Goal: Information Seeking & Learning: Learn about a topic

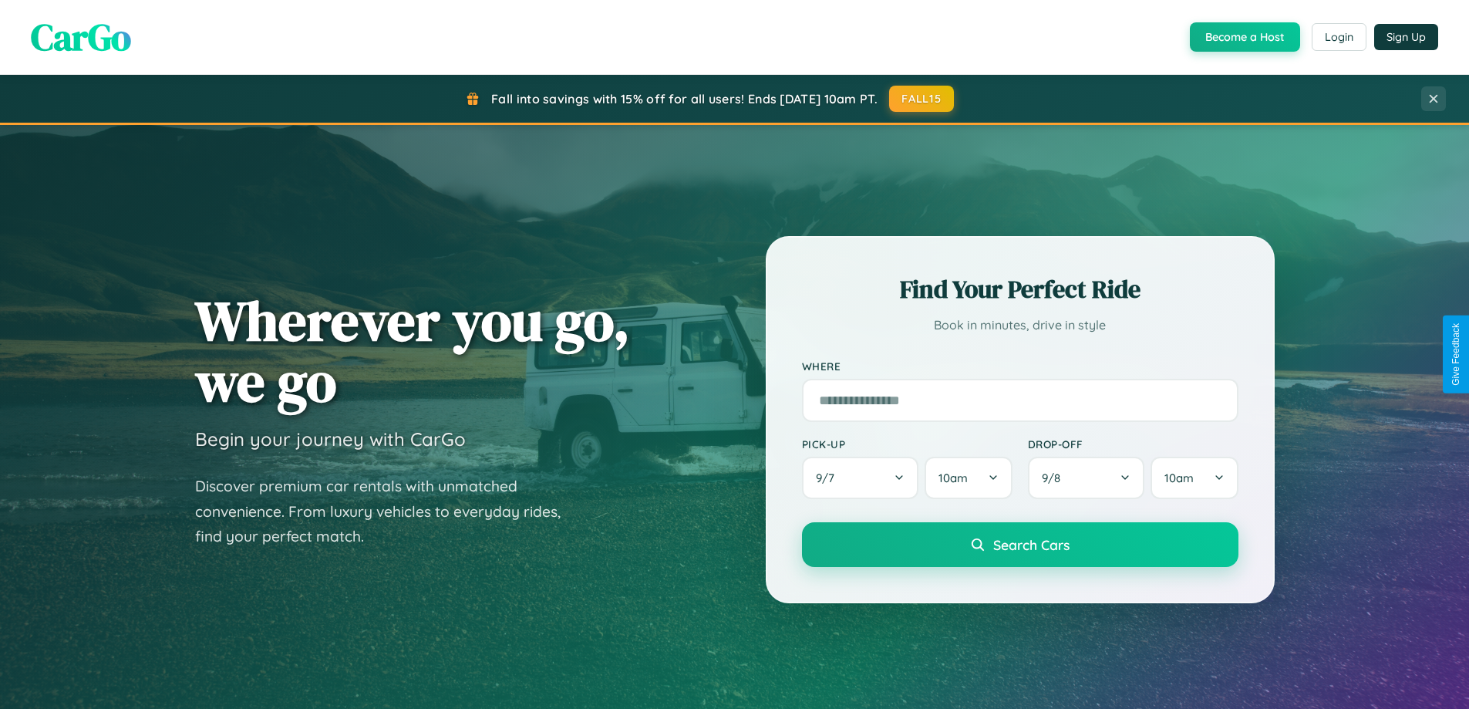
scroll to position [665, 0]
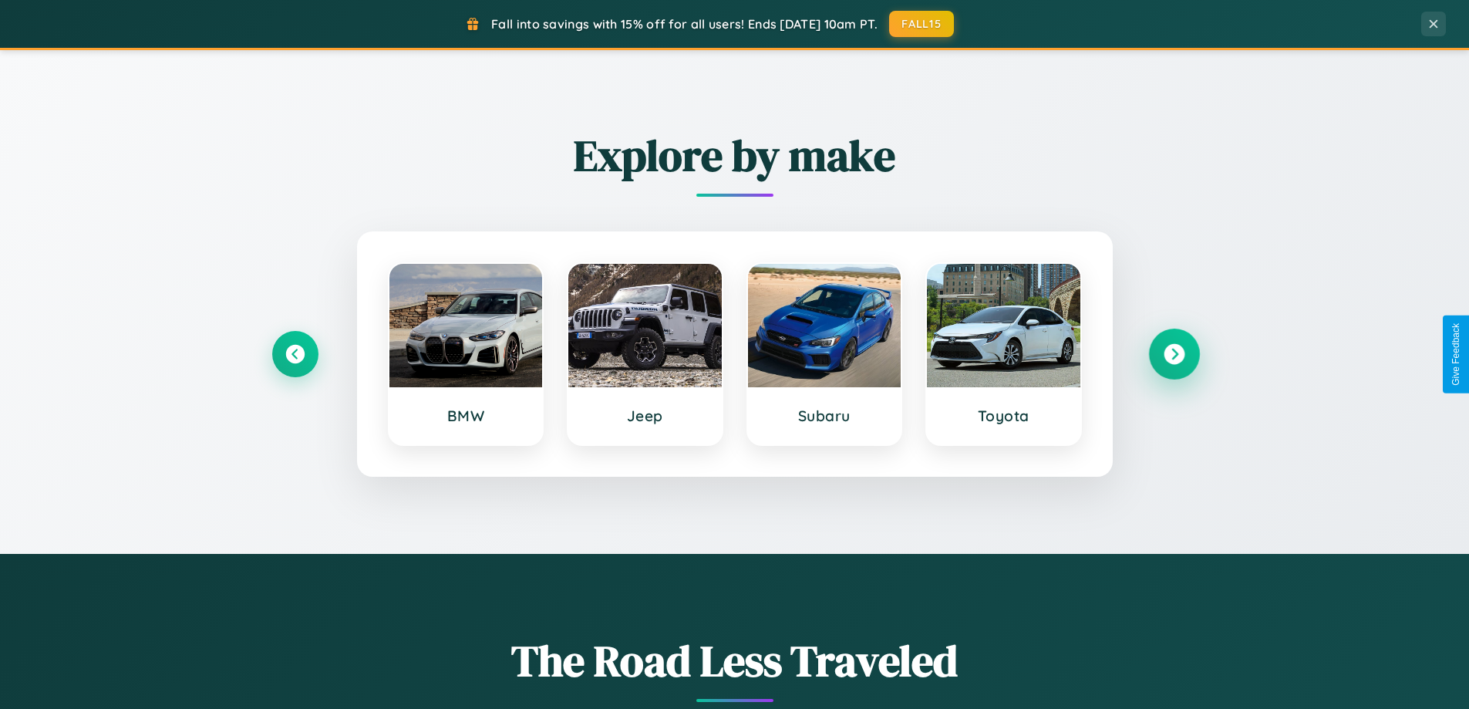
click at [1174, 354] on icon at bounding box center [1174, 354] width 21 height 21
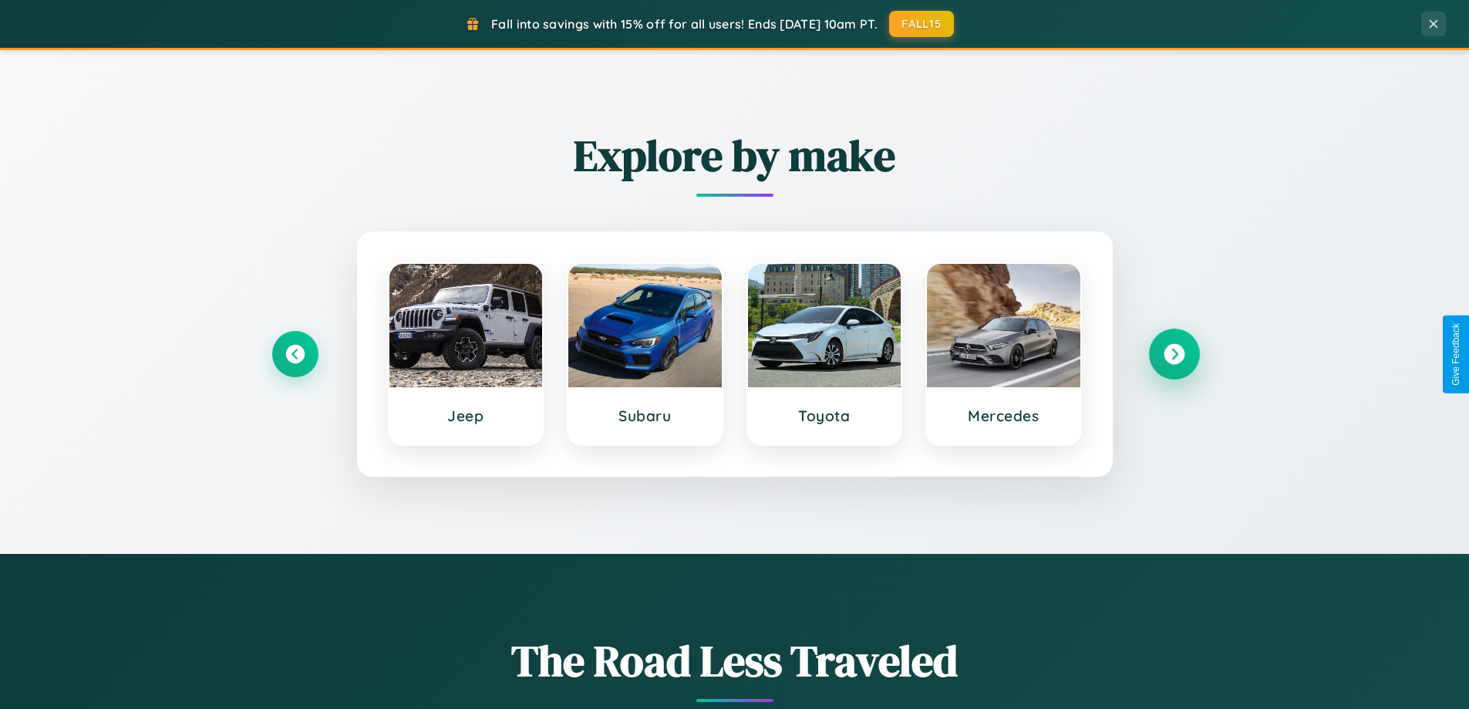
click at [1174, 354] on icon at bounding box center [1174, 354] width 21 height 21
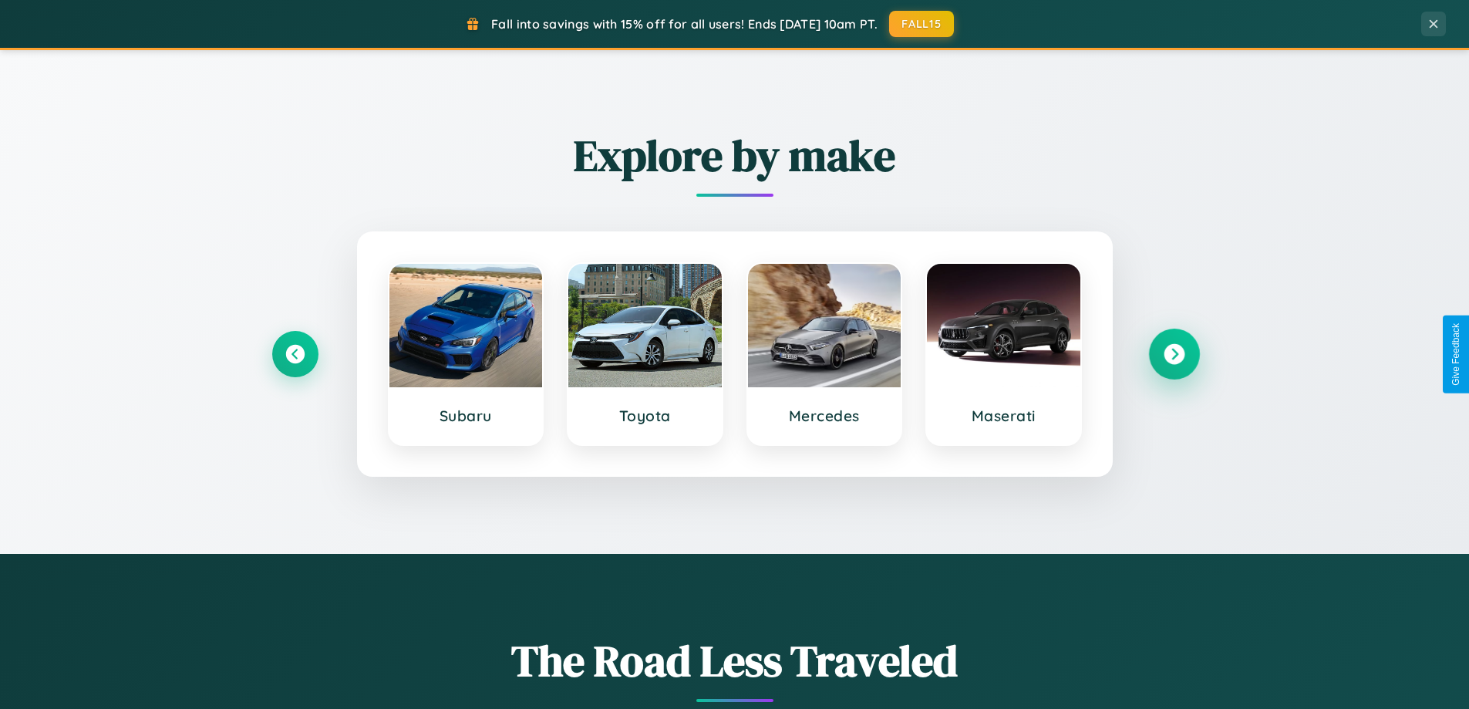
click at [1174, 354] on icon at bounding box center [1174, 354] width 21 height 21
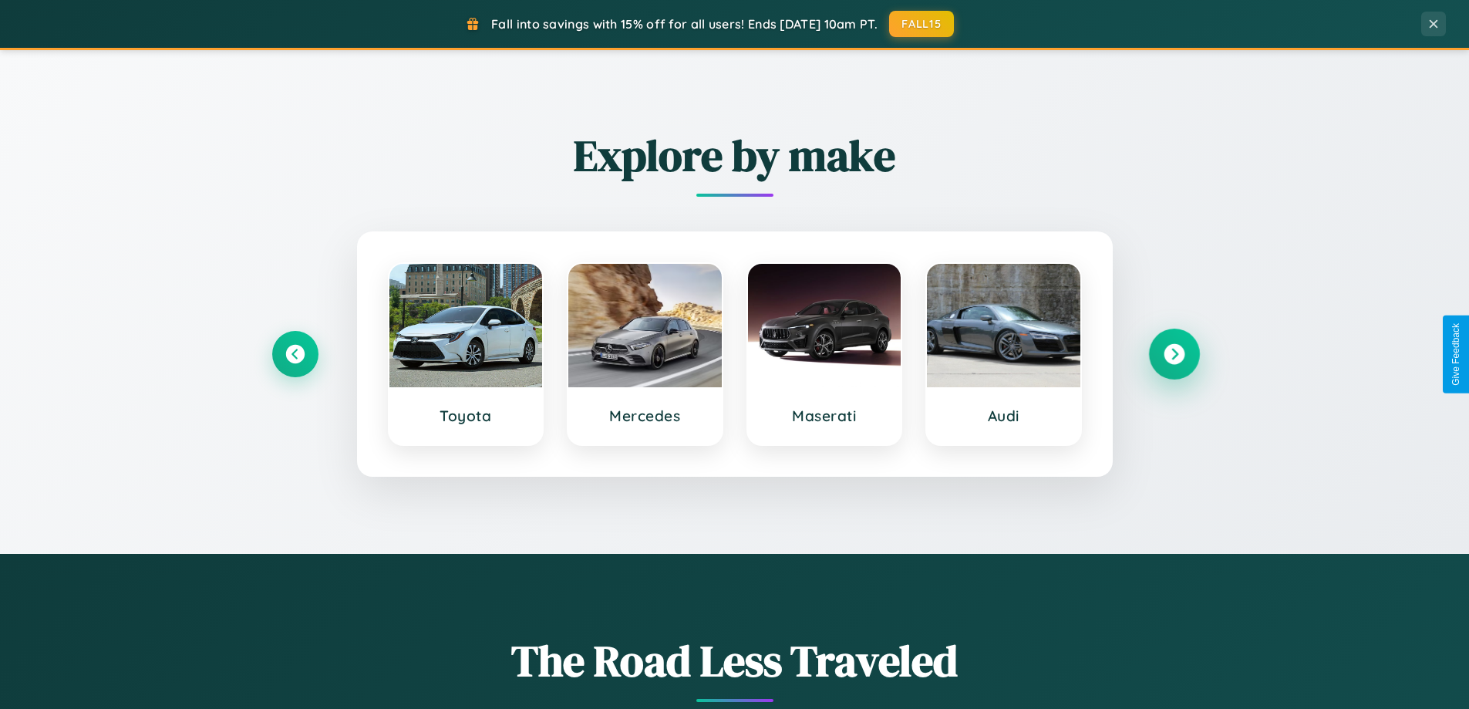
click at [1174, 354] on icon at bounding box center [1174, 354] width 21 height 21
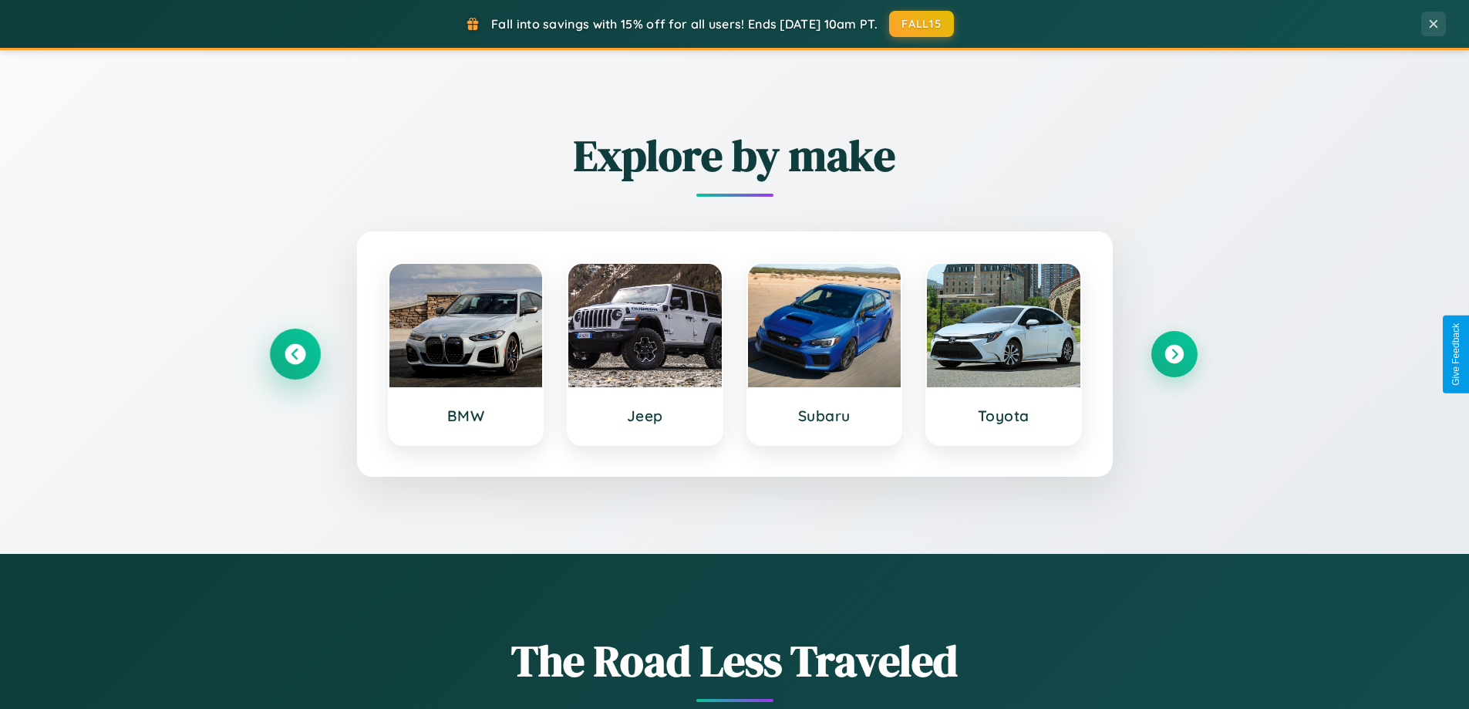
click at [295, 354] on icon at bounding box center [295, 354] width 21 height 21
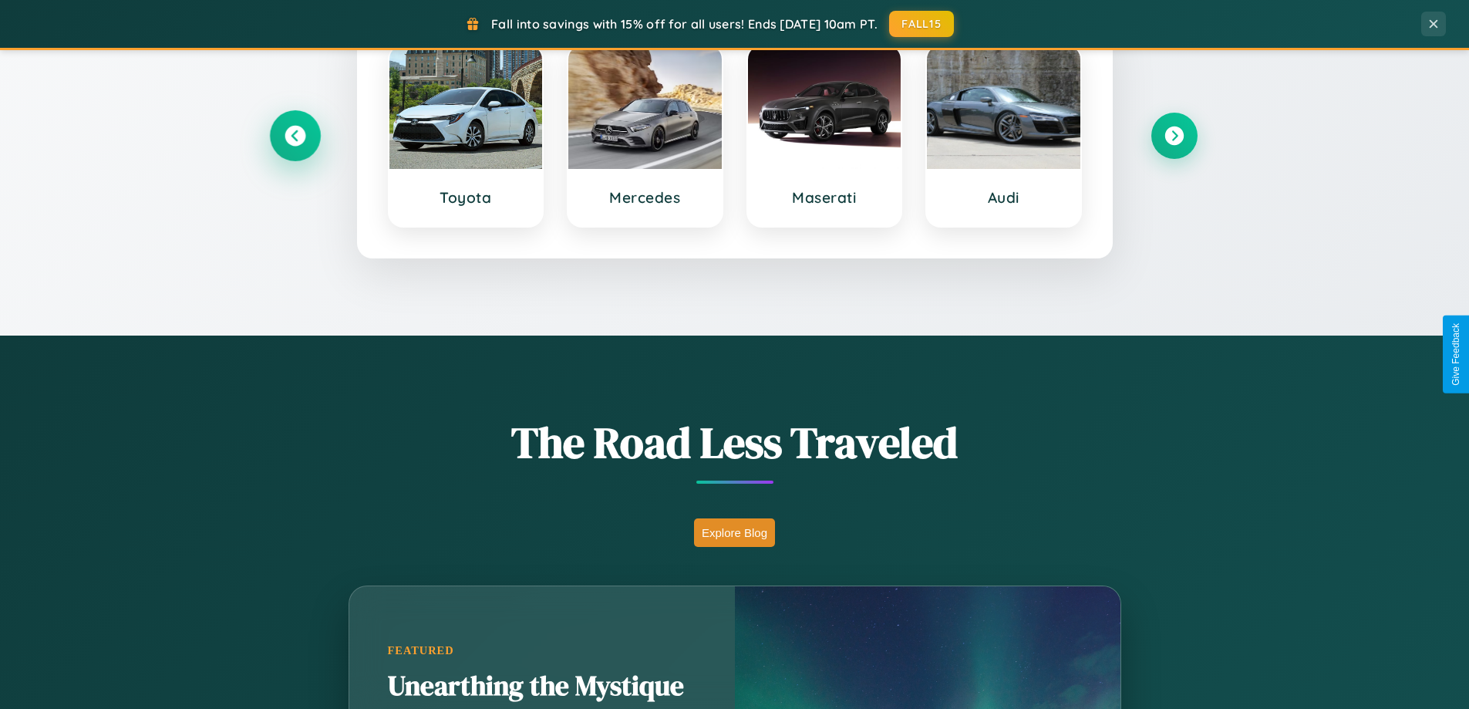
scroll to position [1061, 0]
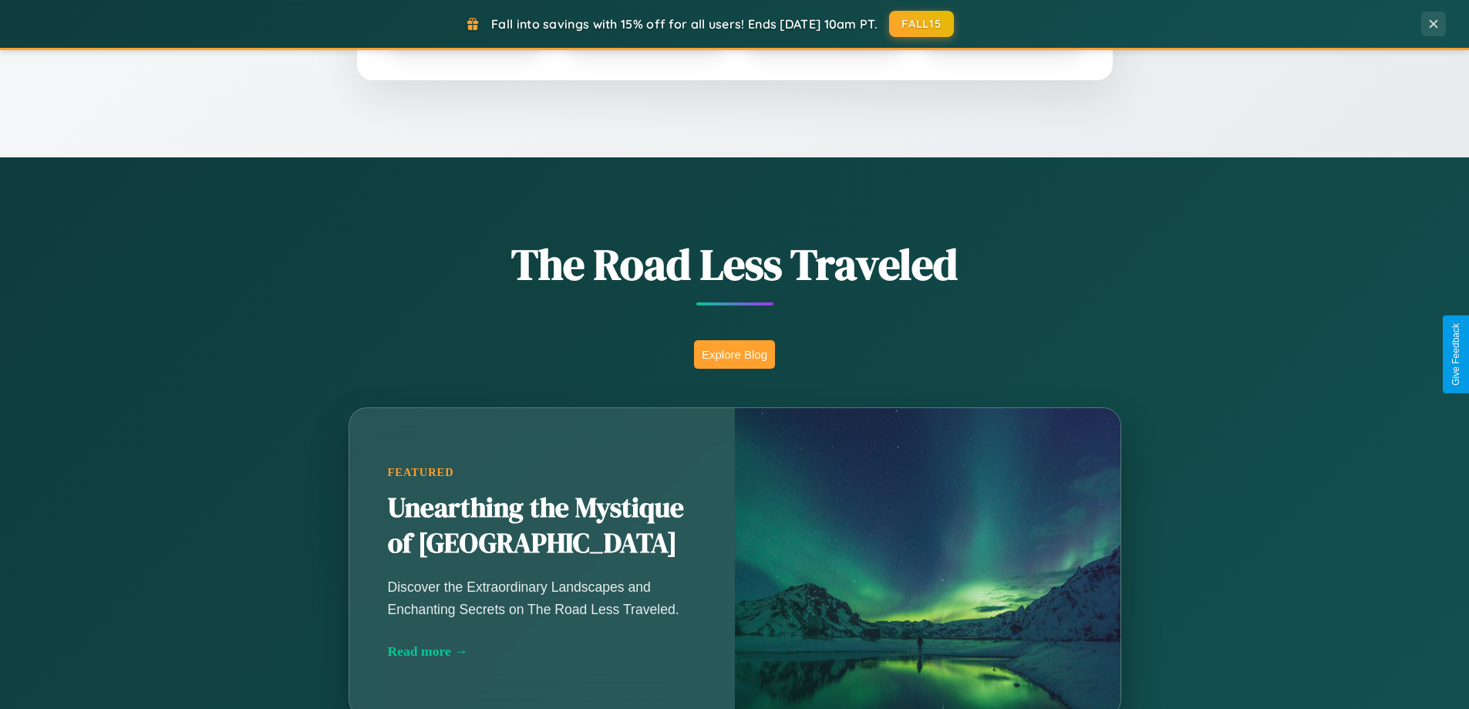
click at [734, 354] on button "Explore Blog" at bounding box center [734, 354] width 81 height 29
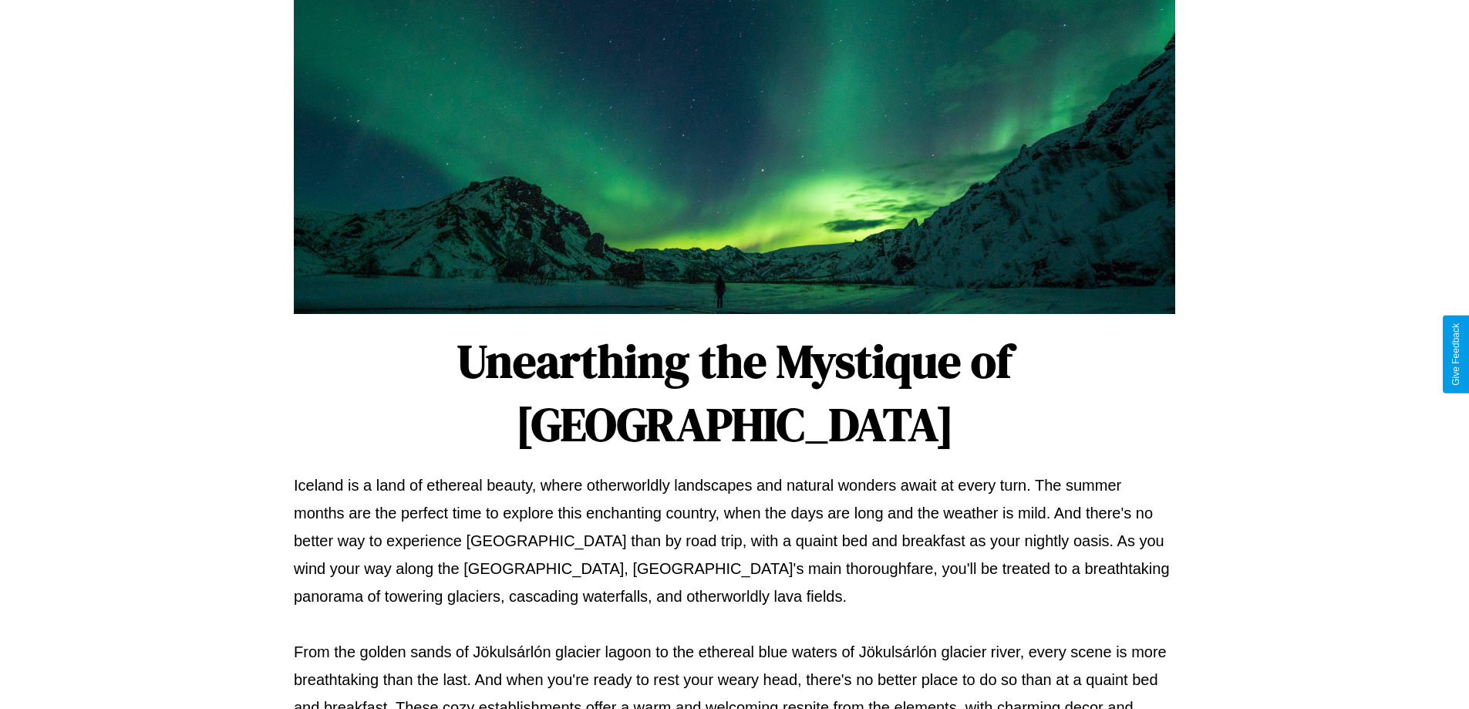
scroll to position [499, 0]
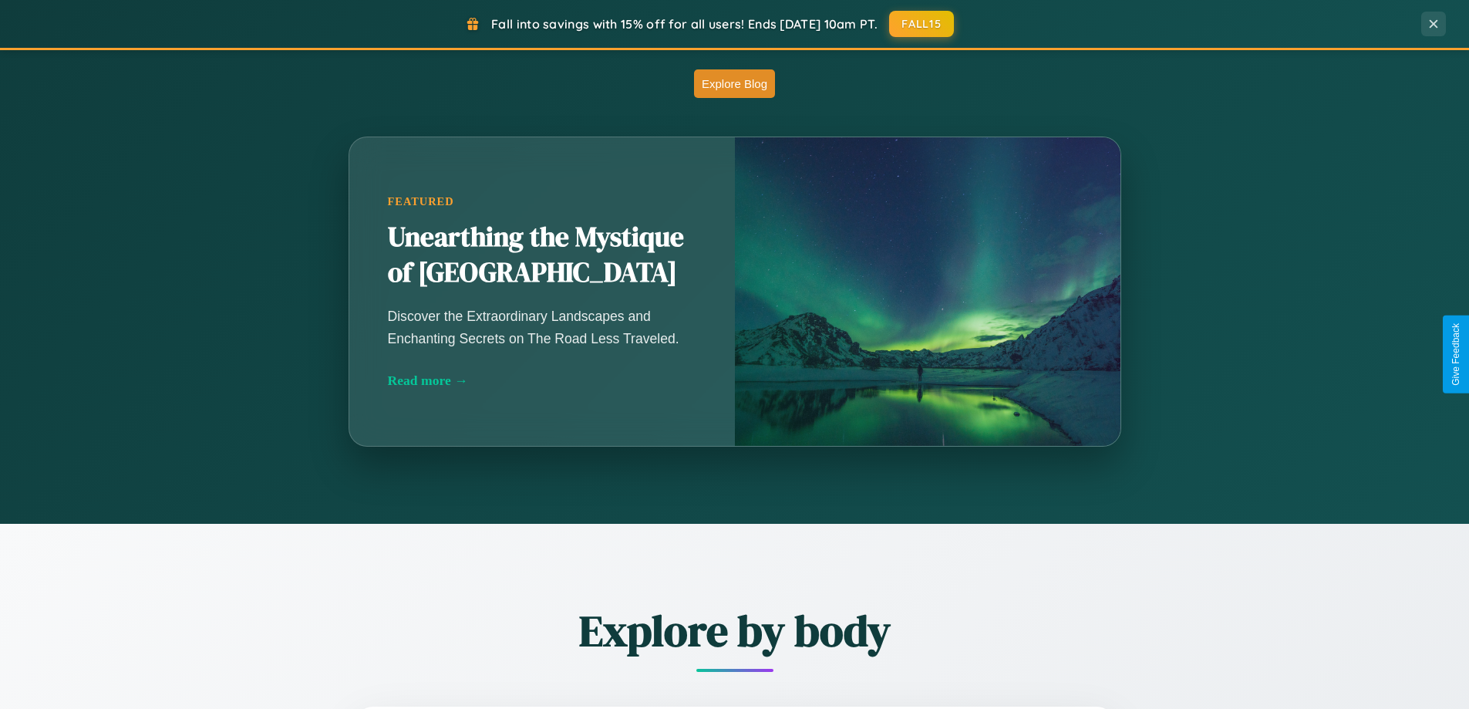
scroll to position [2968, 0]
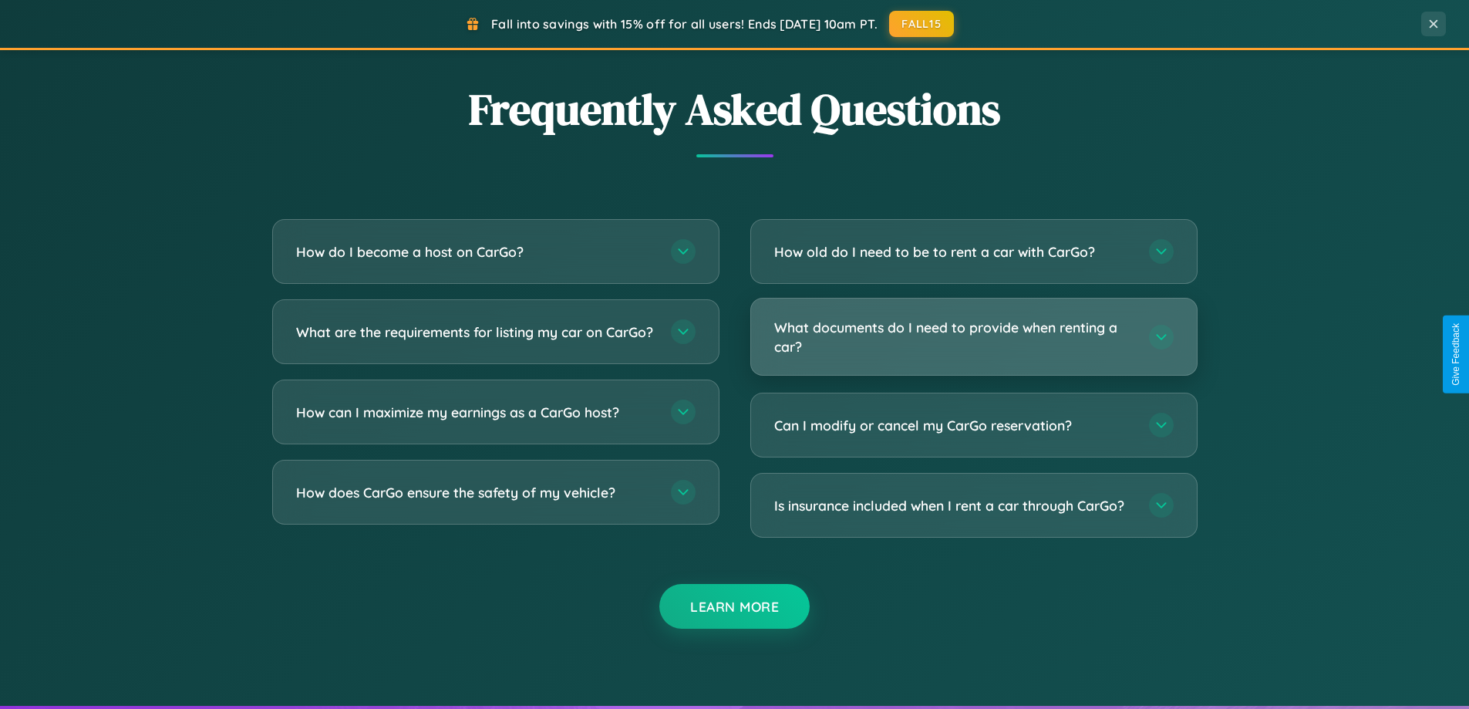
click at [973, 336] on h3 "What documents do I need to provide when renting a car?" at bounding box center [953, 337] width 359 height 38
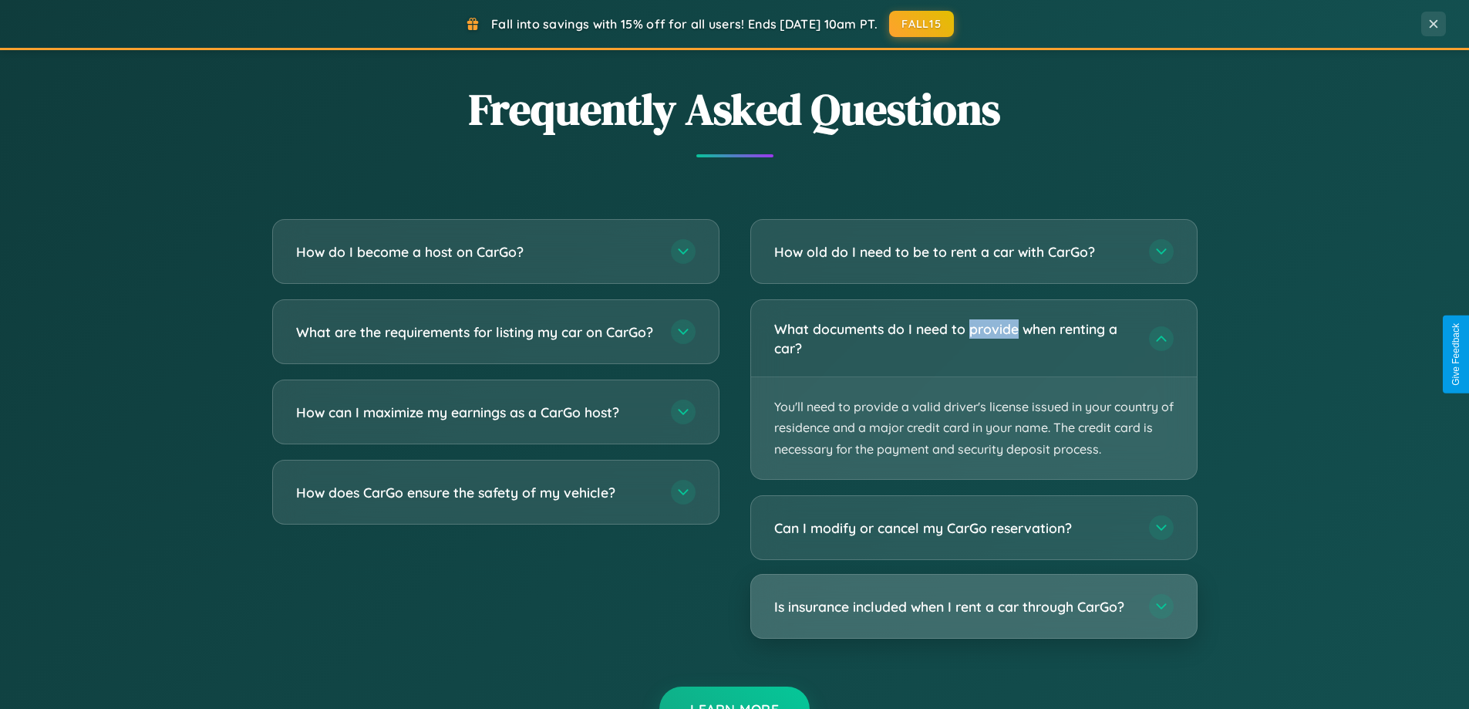
click at [973, 607] on h3 "Is insurance included when I rent a car through CarGo?" at bounding box center [953, 606] width 359 height 19
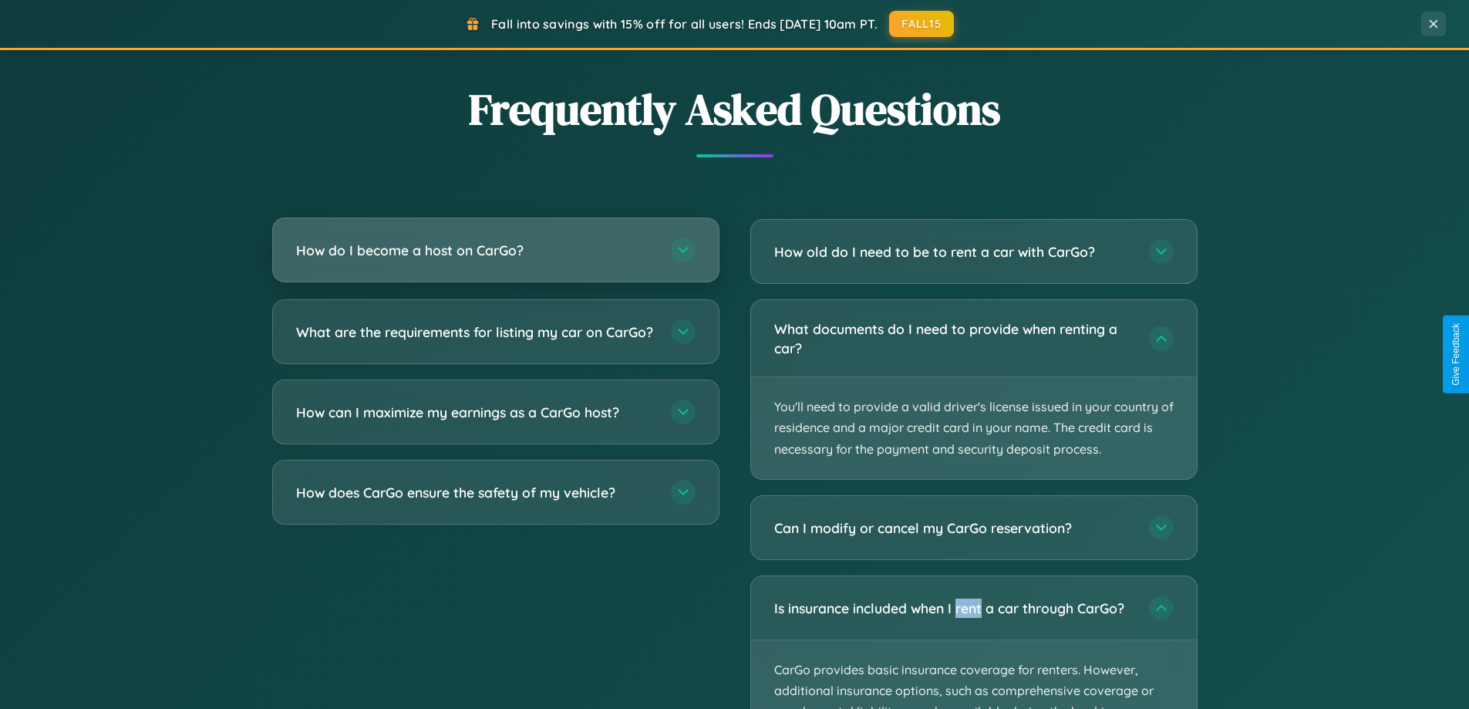
click at [495, 251] on h3 "How do I become a host on CarGo?" at bounding box center [475, 250] width 359 height 19
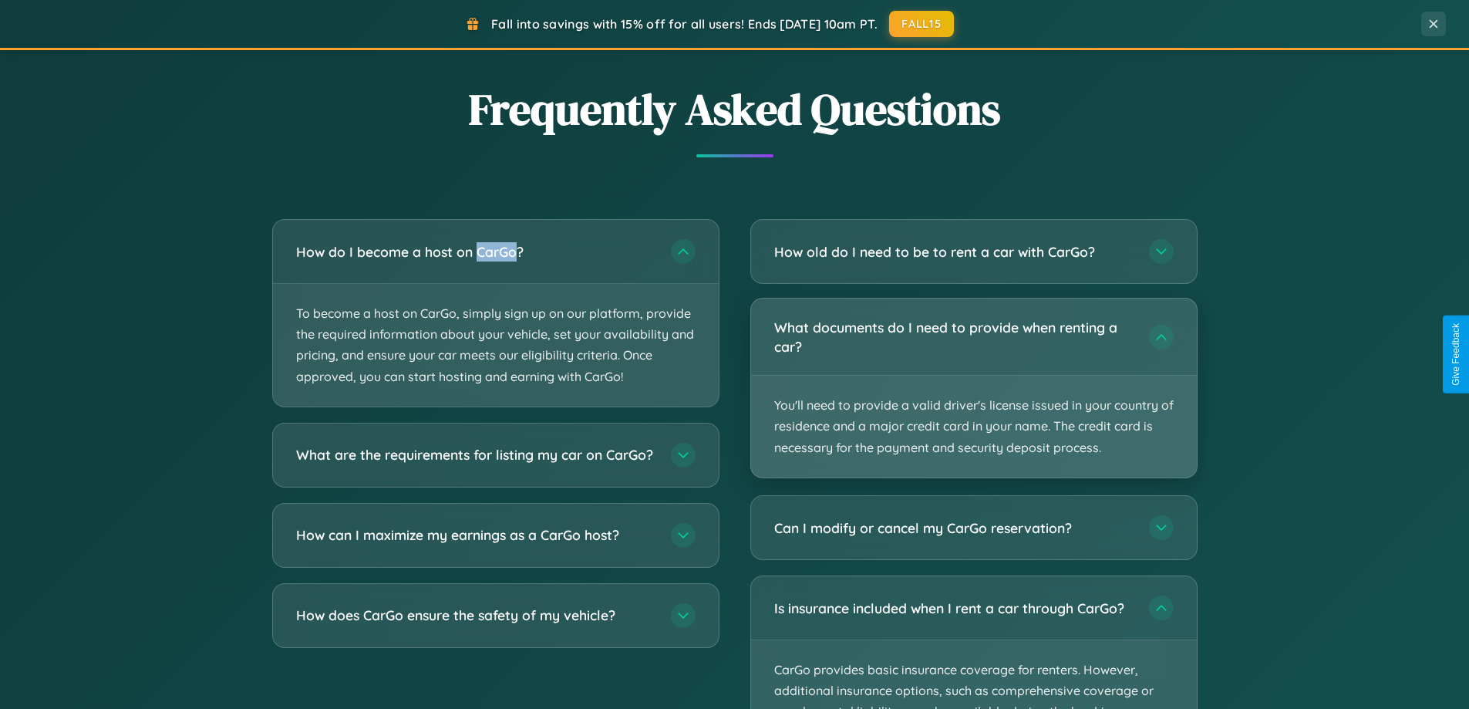
click at [973, 388] on p "You'll need to provide a valid driver's license issued in your country of resid…" at bounding box center [974, 427] width 446 height 102
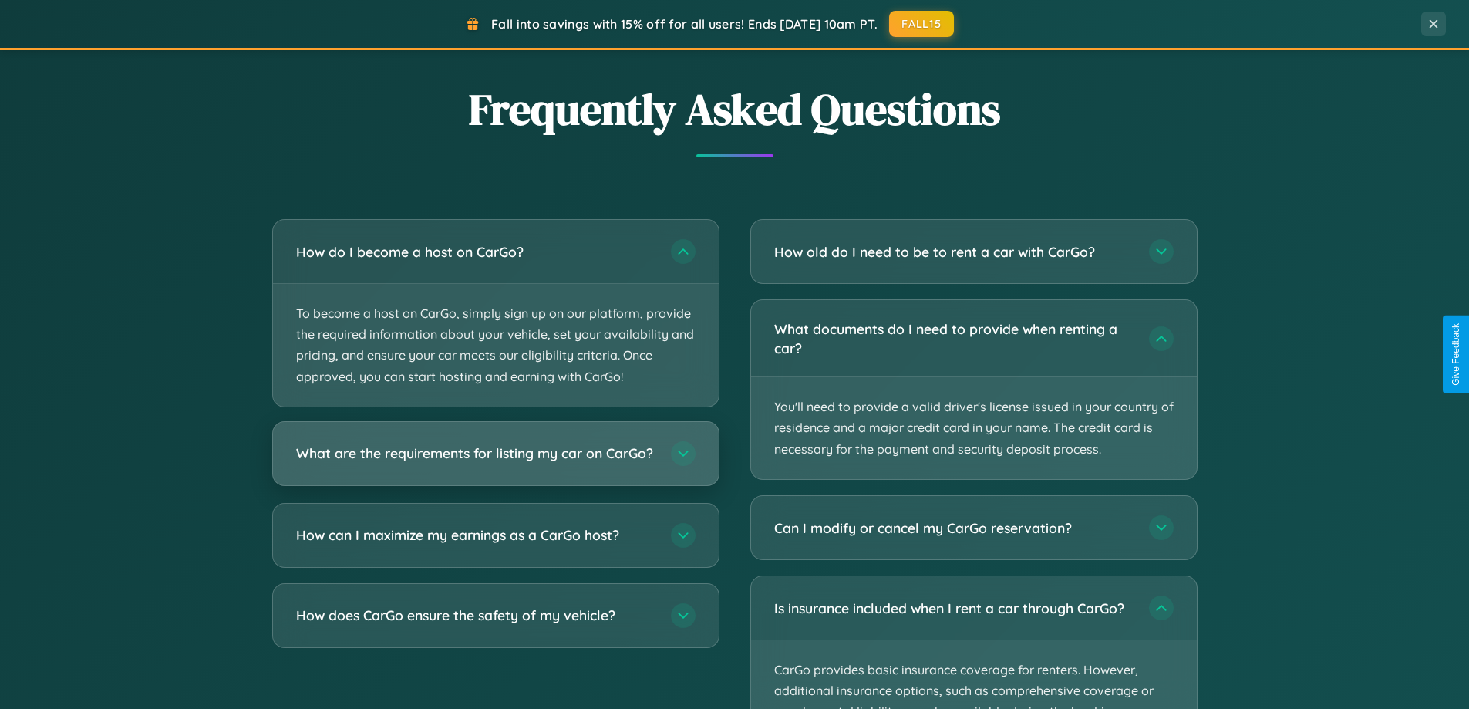
click at [495, 460] on h3 "What are the requirements for listing my car on CarGo?" at bounding box center [475, 452] width 359 height 19
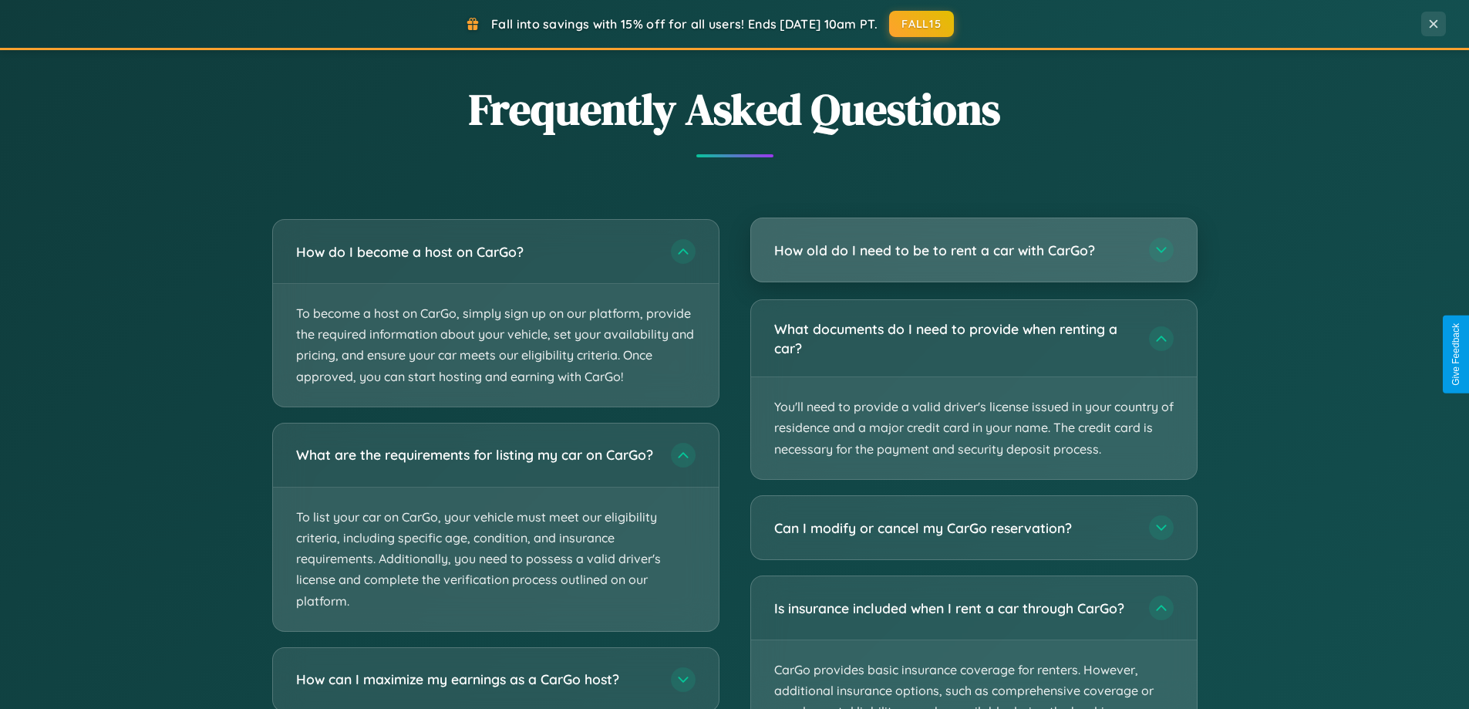
click at [973, 251] on h3 "How old do I need to be to rent a car with CarGo?" at bounding box center [953, 250] width 359 height 19
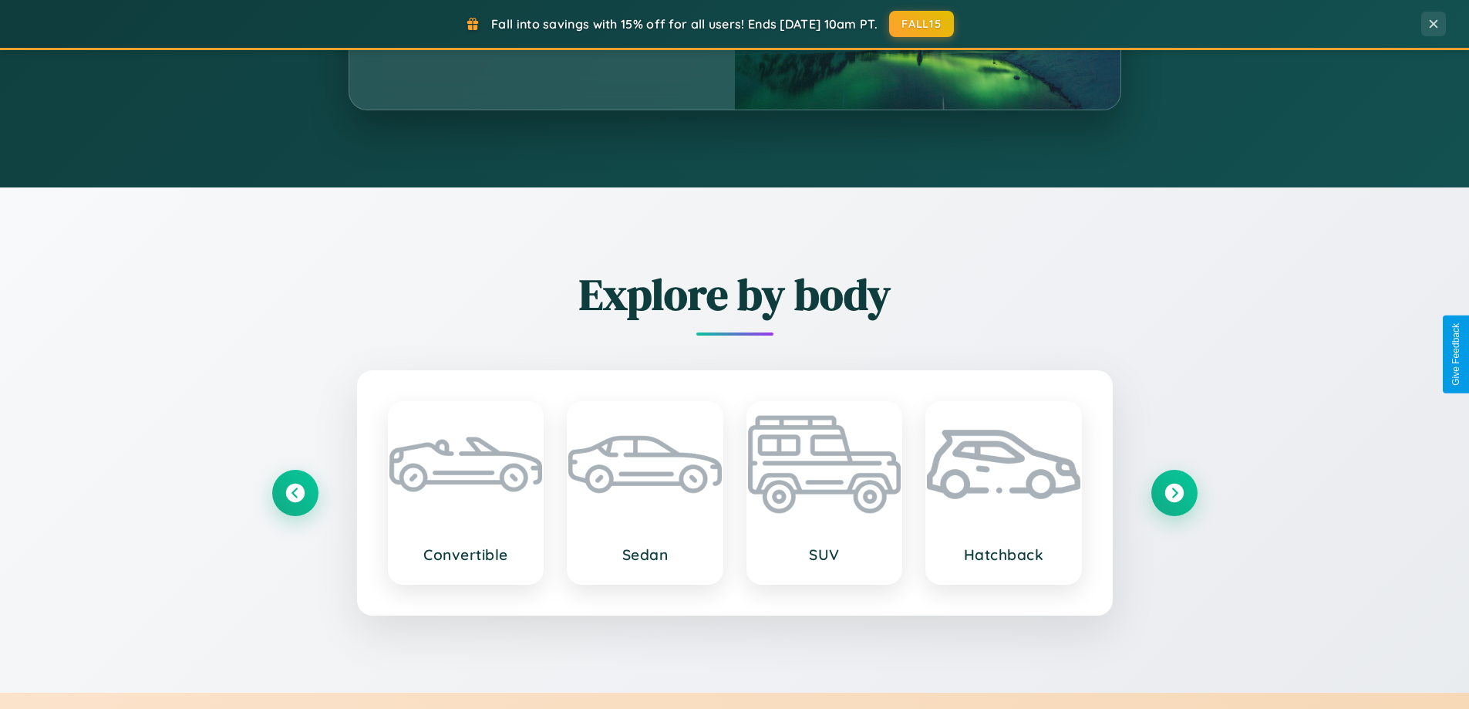
scroll to position [0, 0]
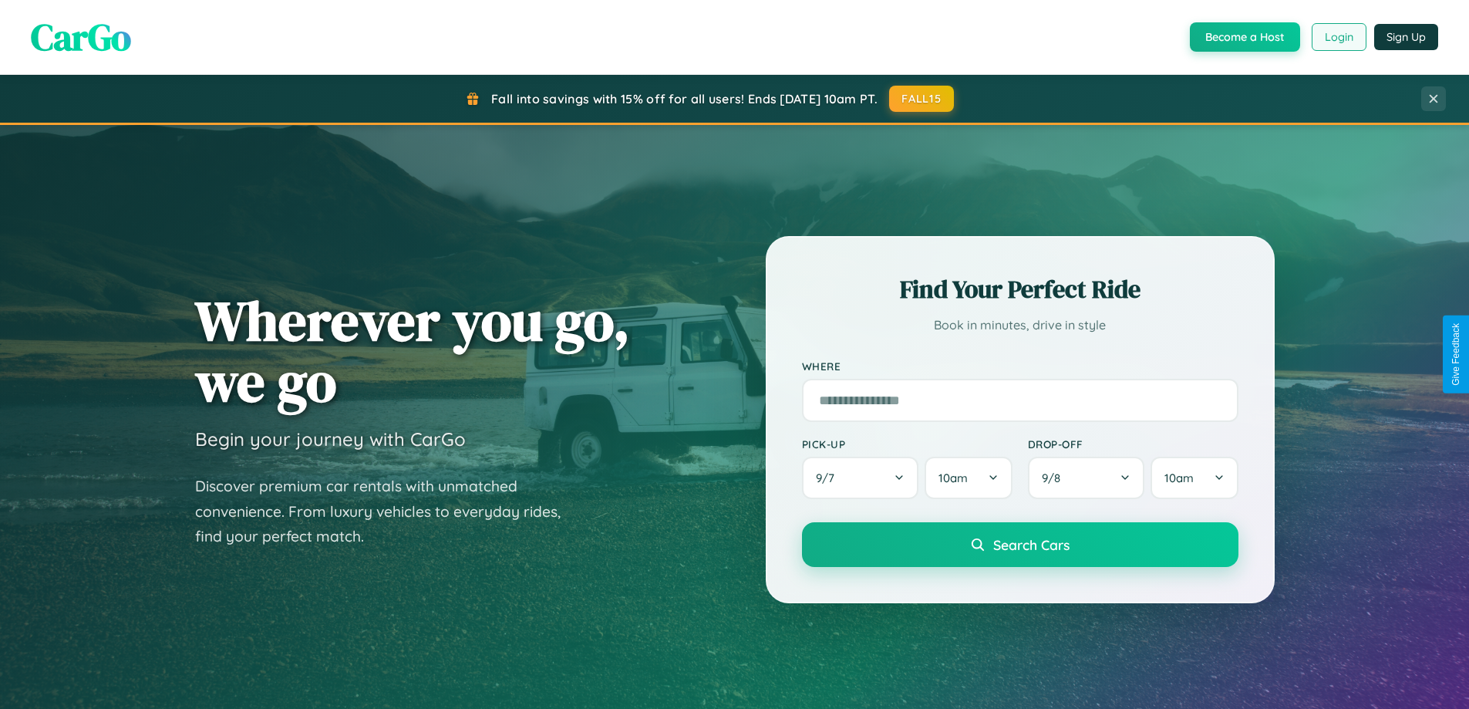
click at [1338, 37] on button "Login" at bounding box center [1339, 37] width 55 height 28
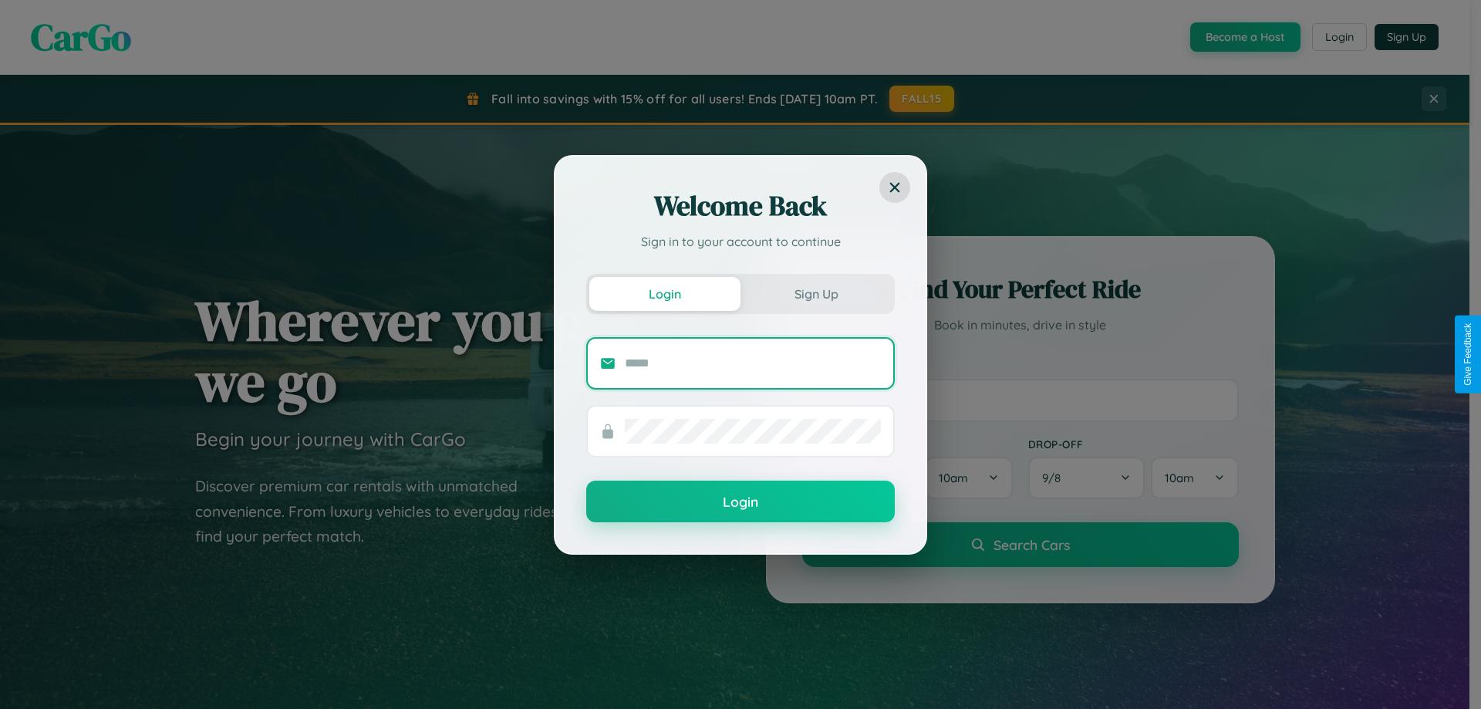
click at [753, 362] on input "text" at bounding box center [753, 363] width 256 height 25
type input "**********"
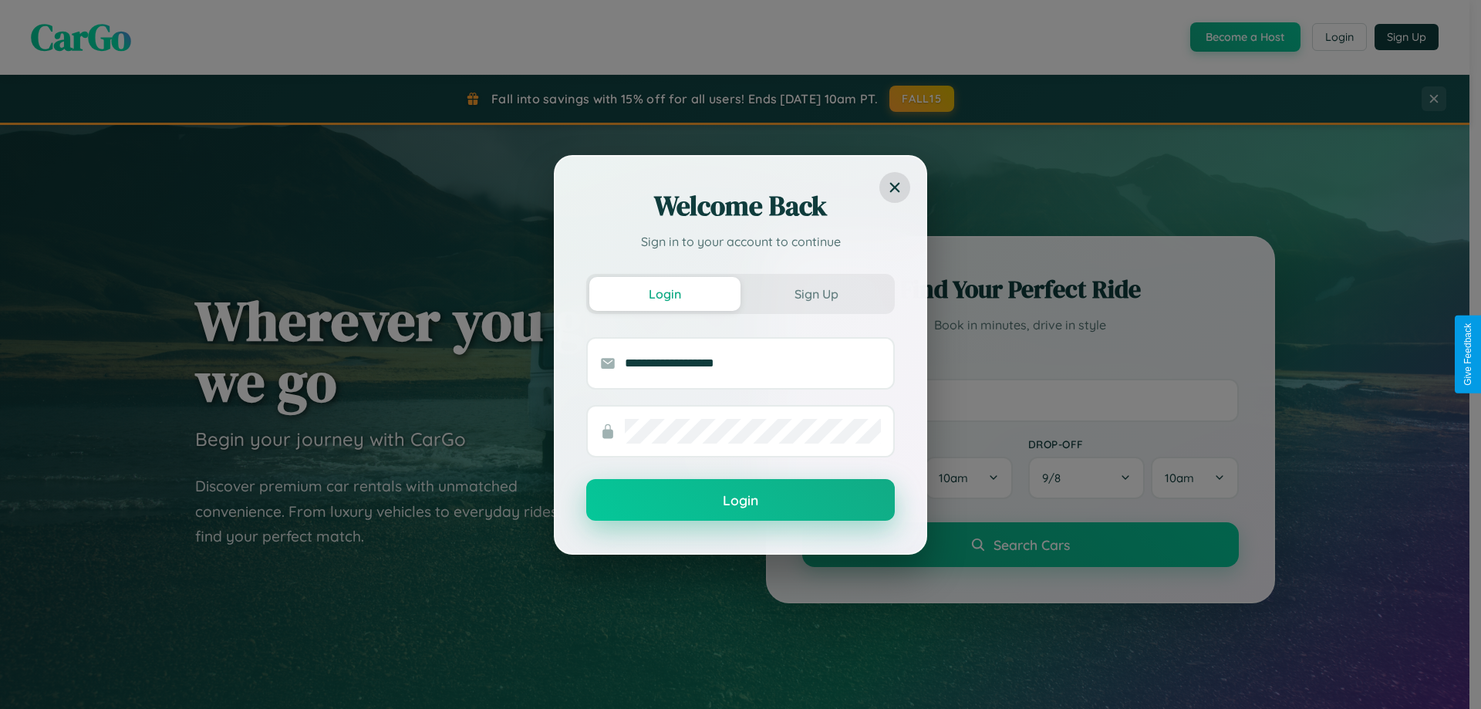
click at [740, 501] on button "Login" at bounding box center [740, 500] width 309 height 42
